Goal: Task Accomplishment & Management: Complete application form

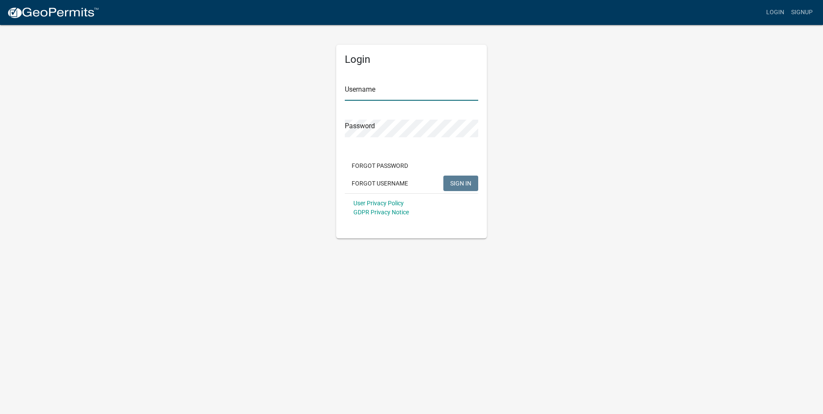
type input "[PERSON_NAME][EMAIL_ADDRESS][PERSON_NAME][DOMAIN_NAME]"
click at [466, 186] on span "SIGN IN" at bounding box center [460, 183] width 21 height 7
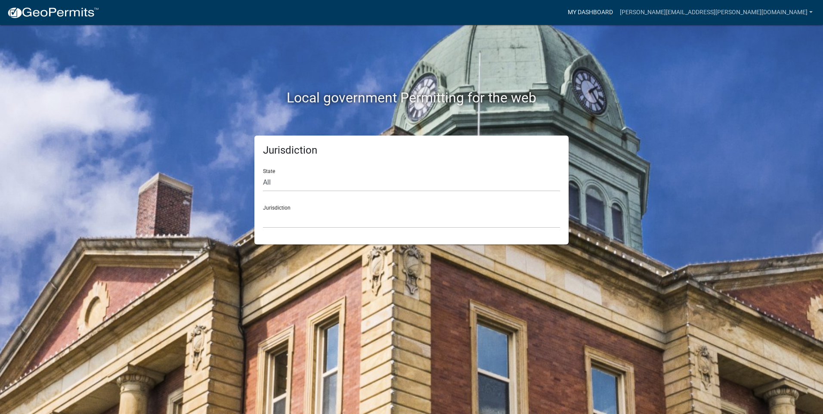
click at [616, 9] on link "My Dashboard" at bounding box center [590, 12] width 52 height 16
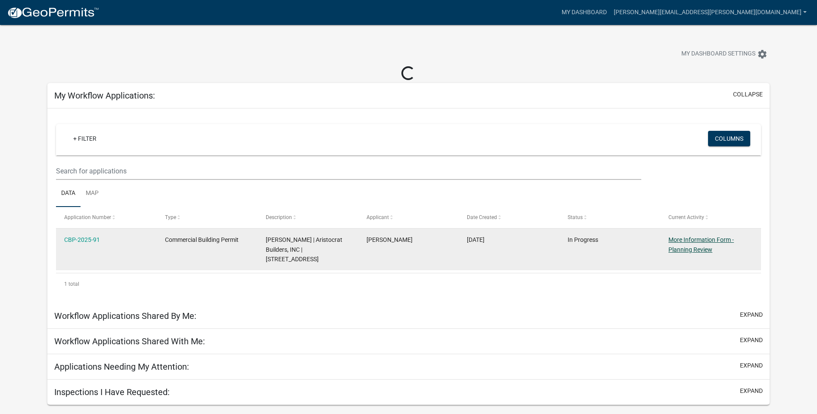
click at [687, 250] on datatable-body-cell "More Information Form - Planning Review" at bounding box center [710, 250] width 101 height 42
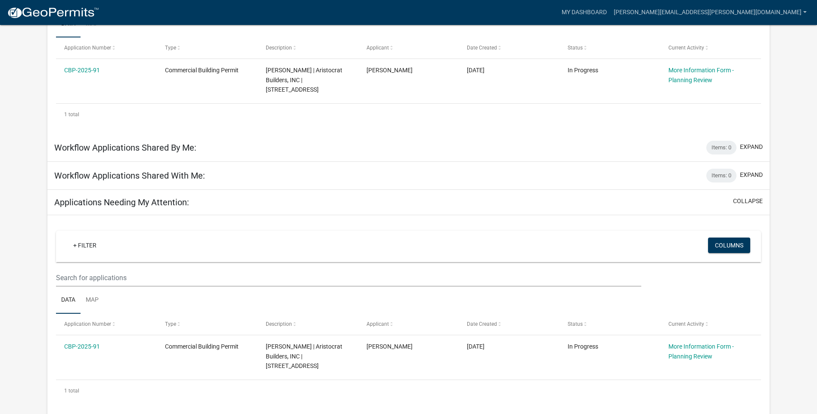
scroll to position [179, 0]
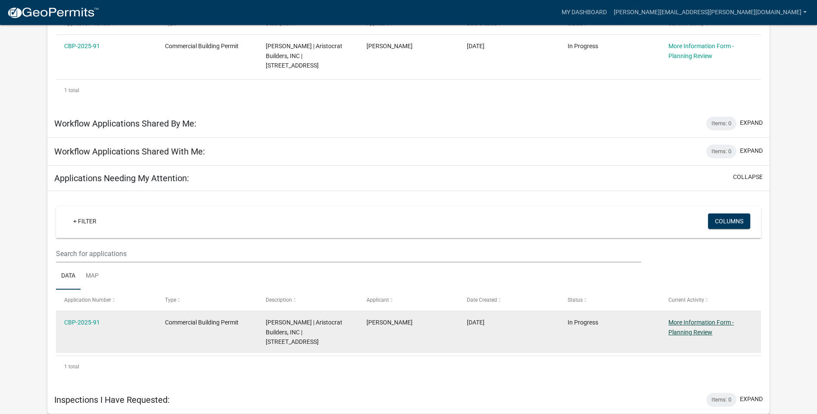
click at [689, 325] on link "More Information Form - Planning Review" at bounding box center [700, 327] width 65 height 17
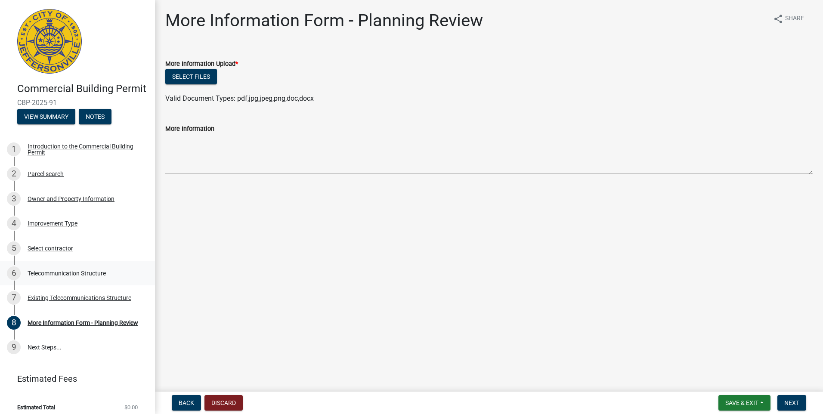
scroll to position [19, 0]
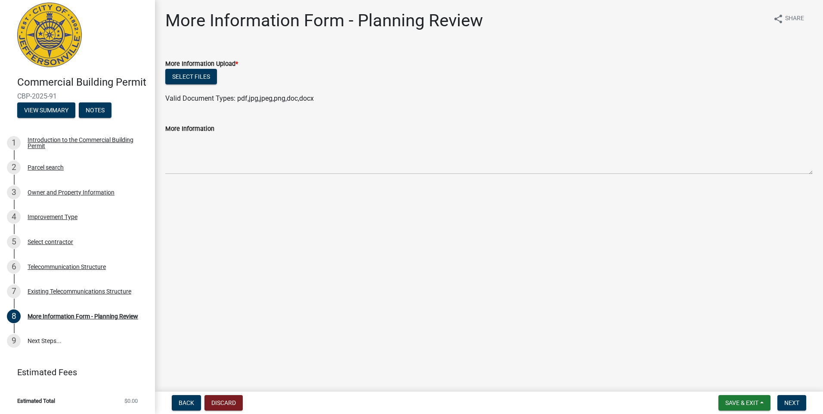
click at [197, 130] on label "More Information" at bounding box center [189, 129] width 49 height 6
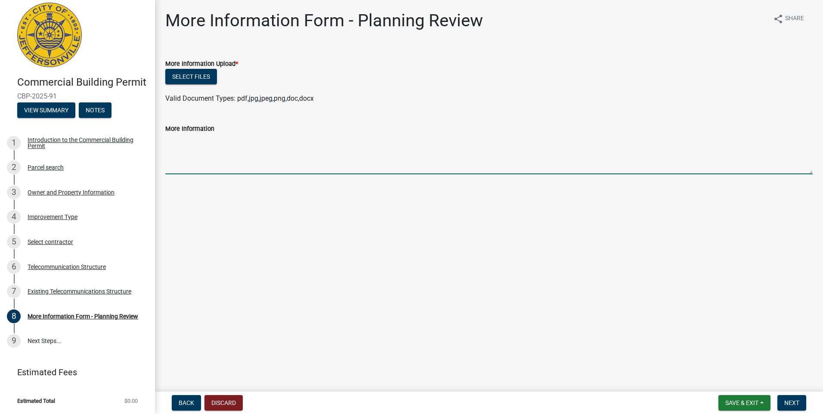
click at [197, 134] on textarea "More Information" at bounding box center [488, 154] width 647 height 40
click at [79, 313] on div "More Information Form - Planning Review" at bounding box center [83, 316] width 111 height 6
click at [242, 150] on textarea "More Information" at bounding box center [488, 154] width 647 height 40
click at [272, 164] on textarea "More Information" at bounding box center [488, 154] width 647 height 40
paste textarea "[STREET_ADDRESS]"
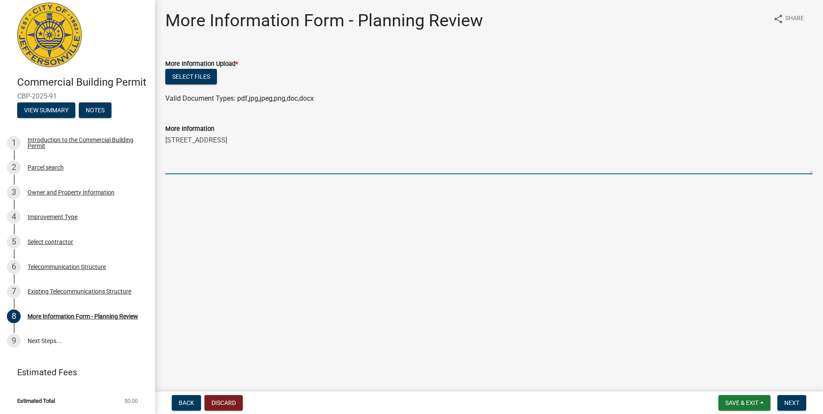
type textarea "[STREET_ADDRESS]"
click at [53, 109] on button "View Summary" at bounding box center [46, 109] width 58 height 15
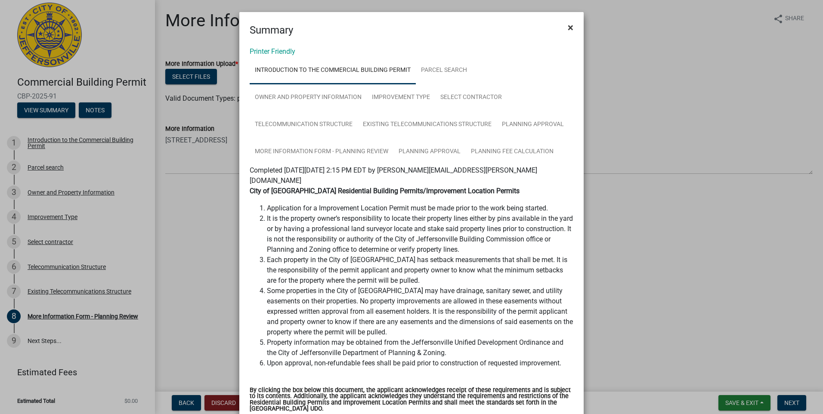
click at [570, 32] on span "×" at bounding box center [571, 28] width 6 height 12
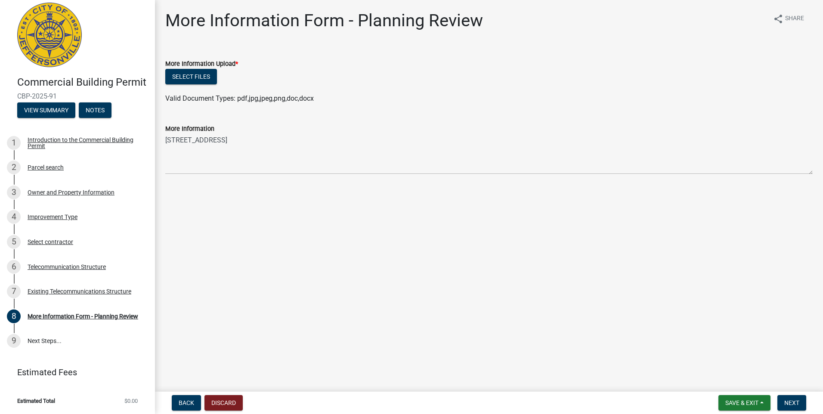
click at [20, 32] on img at bounding box center [49, 35] width 65 height 65
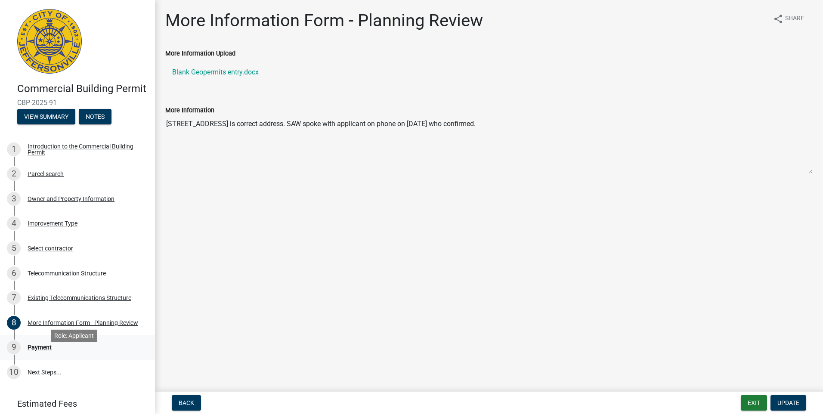
click at [42, 354] on div "9 Payment" at bounding box center [74, 348] width 134 height 14
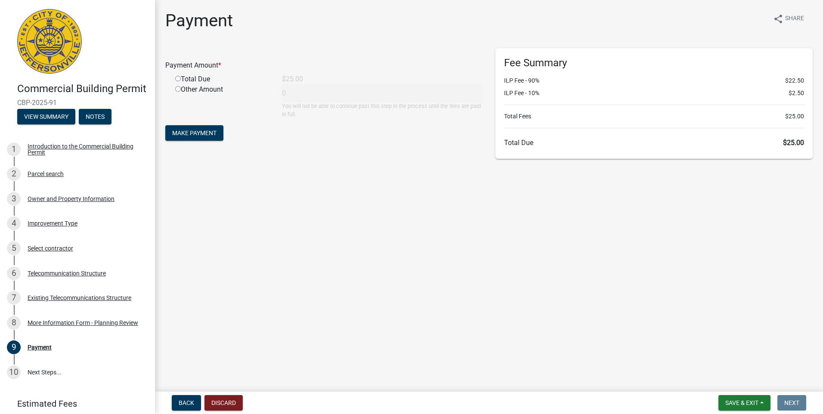
click at [177, 77] on input "radio" at bounding box center [178, 79] width 6 height 6
radio input "true"
type input "25"
click at [381, 192] on main "Payment share Share Payment Amount * Total Due $25.00 Other Amount 25 You will …" at bounding box center [489, 194] width 668 height 388
click at [215, 137] on button "Make Payment" at bounding box center [194, 132] width 58 height 15
